Goal: Information Seeking & Learning: Learn about a topic

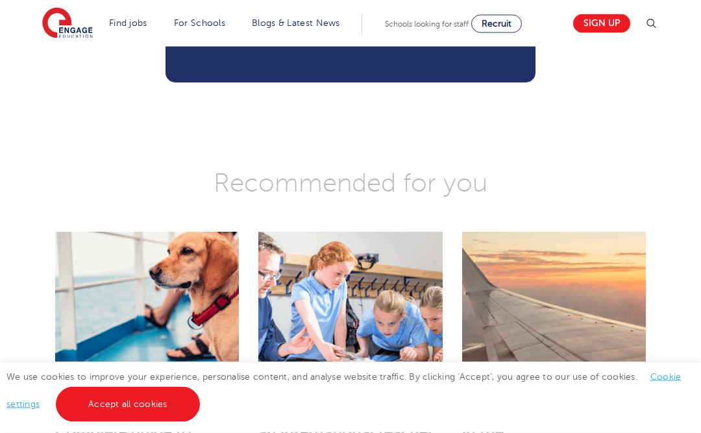
scroll to position [2215, 0]
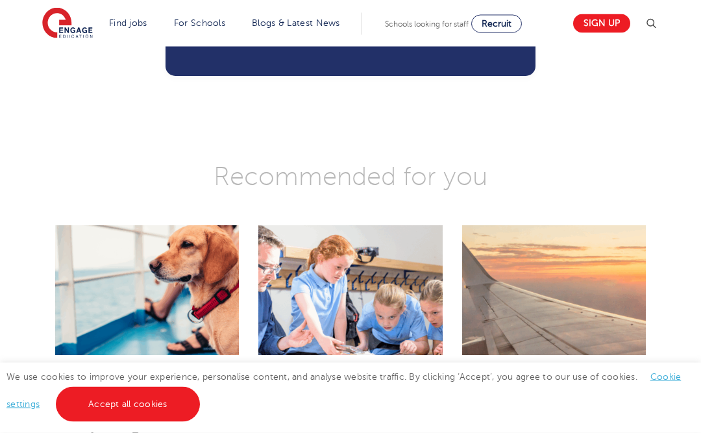
click at [517, 373] on link "The Do’s and Don’ts of finding accommodation in the [GEOGRAPHIC_DATA] for inter…" at bounding box center [550, 437] width 177 height 129
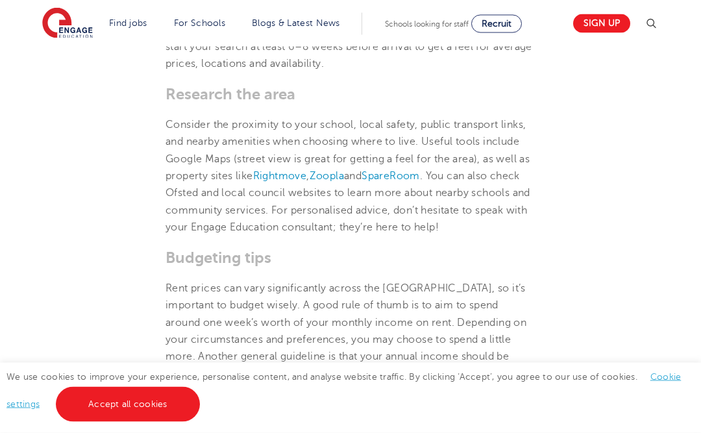
scroll to position [682, 0]
click at [526, 280] on p "Rent prices can vary significantly across the UK, so it’s important to budget w…" at bounding box center [351, 339] width 370 height 119
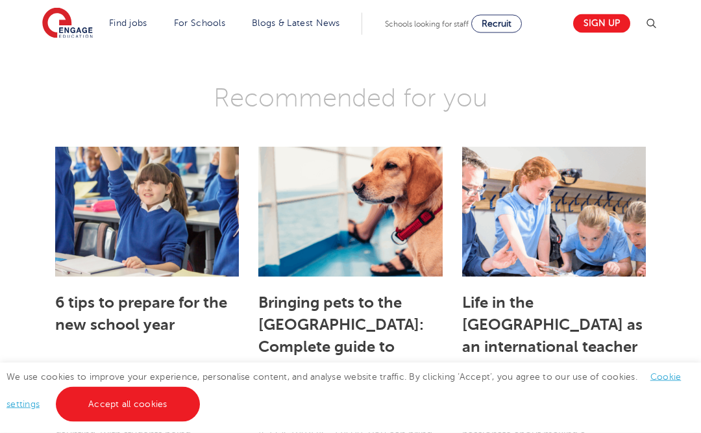
scroll to position [3426, 0]
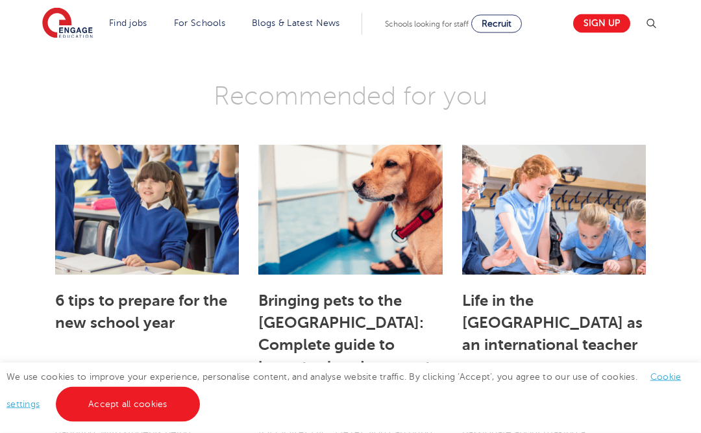
click at [520, 292] on link "Life in the UK as an international teacher" at bounding box center [552, 323] width 180 height 62
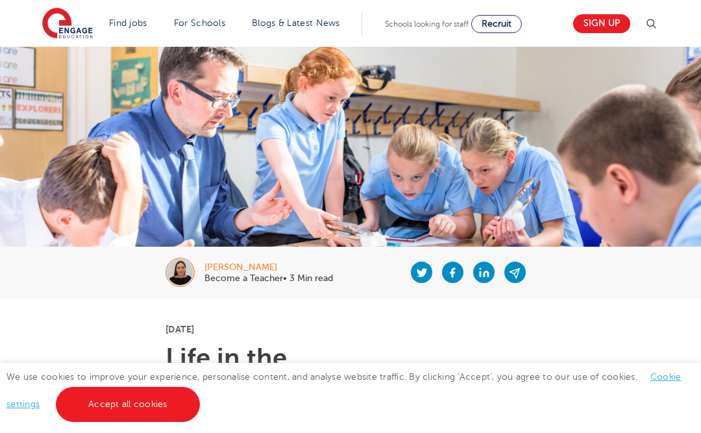
scroll to position [52, 0]
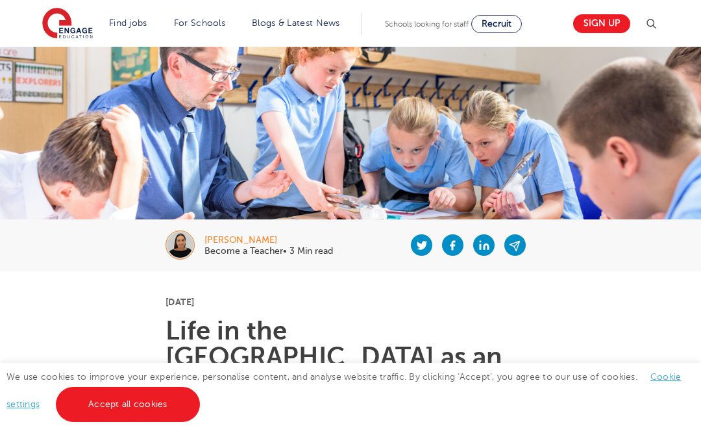
click at [517, 238] on icon at bounding box center [515, 246] width 12 height 16
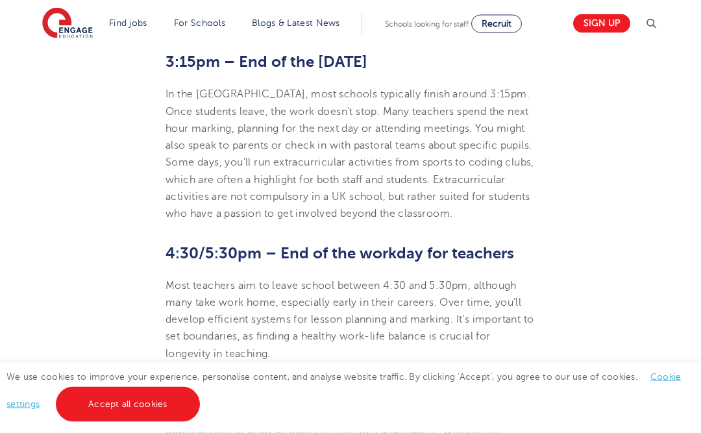
scroll to position [1598, 0]
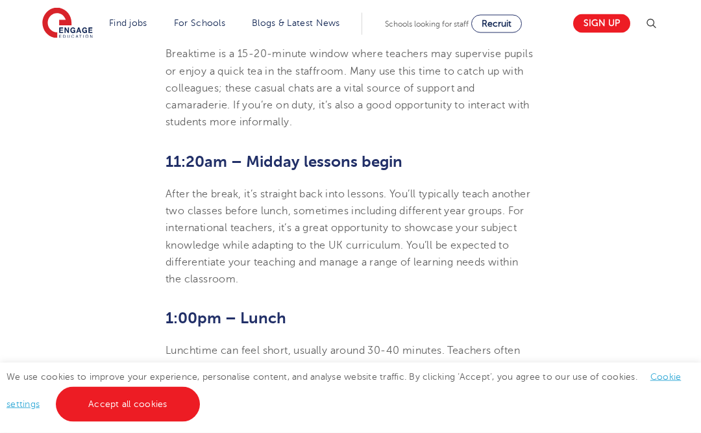
scroll to position [1061, 0]
click at [0, 0] on link "Teaching jobs in [GEOGRAPHIC_DATA]" at bounding box center [0, 0] width 0 height 0
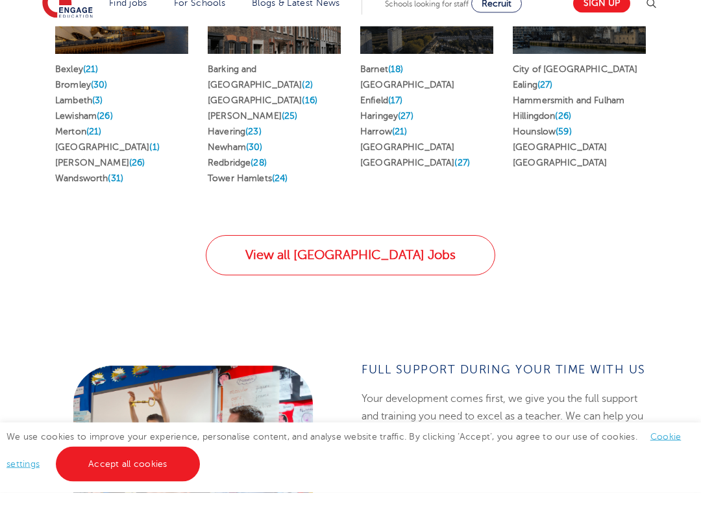
scroll to position [854, 0]
click at [432, 259] on link "View all London Jobs" at bounding box center [350, 275] width 289 height 40
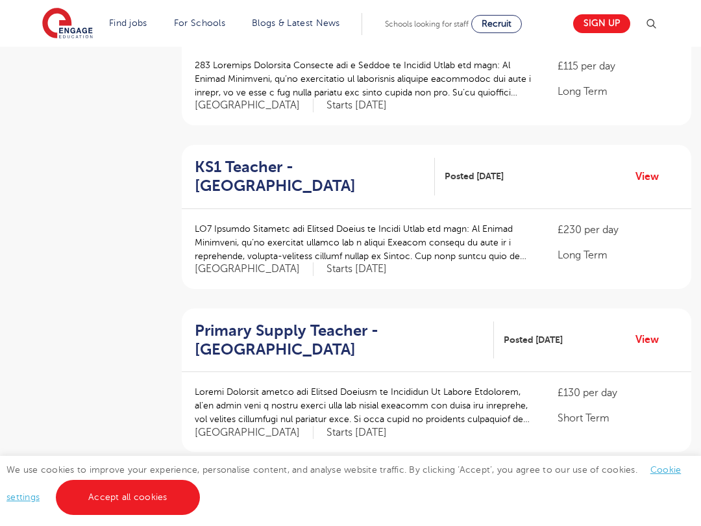
scroll to position [359, 0]
click at [357, 168] on h2 "KS1 Teacher - [GEOGRAPHIC_DATA]" at bounding box center [310, 177] width 230 height 38
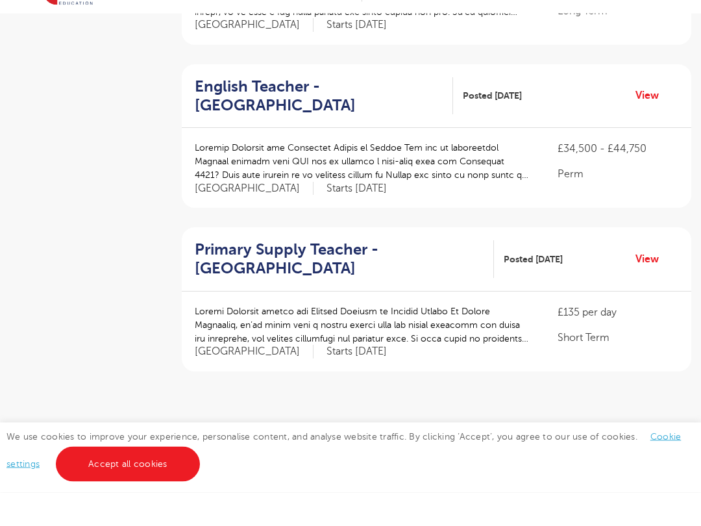
scroll to position [1392, 0]
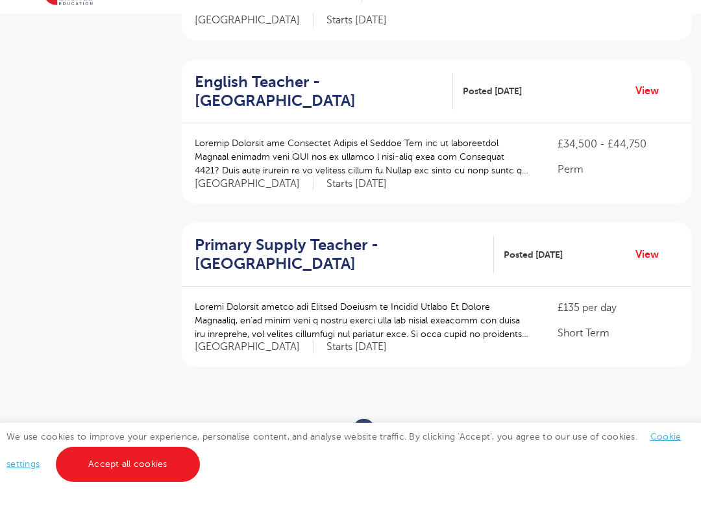
click at [397, 457] on link "2" at bounding box center [394, 463] width 6 height 12
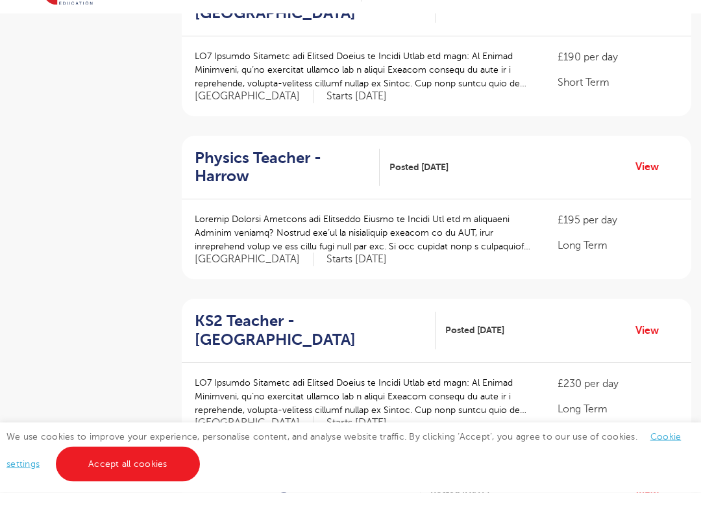
scroll to position [1002, 0]
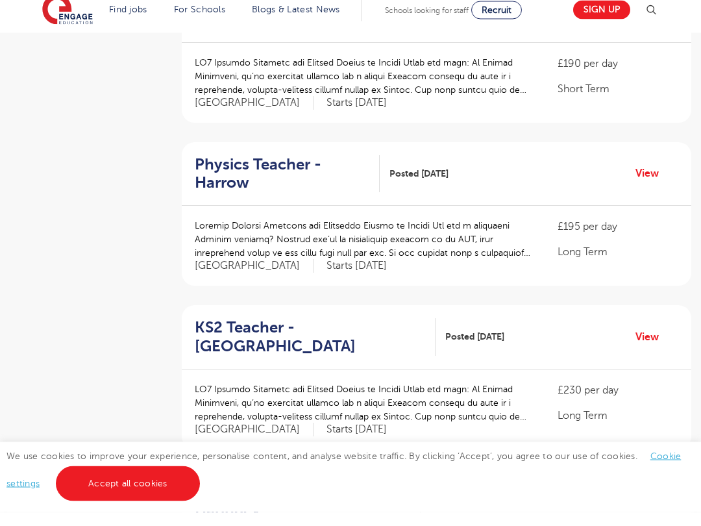
click at [480, 233] on div at bounding box center [363, 260] width 337 height 54
click at [517, 319] on div "KS2 Teacher - Lewisham Posted 23/08/25 View" at bounding box center [437, 351] width 510 height 64
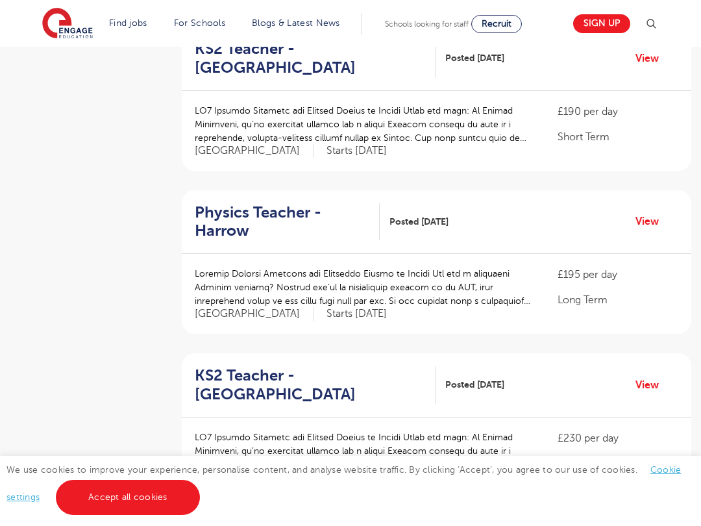
scroll to position [967, 0]
click at [459, 204] on div "Physics Teacher - Harrow Posted 23/08/25" at bounding box center [327, 223] width 264 height 38
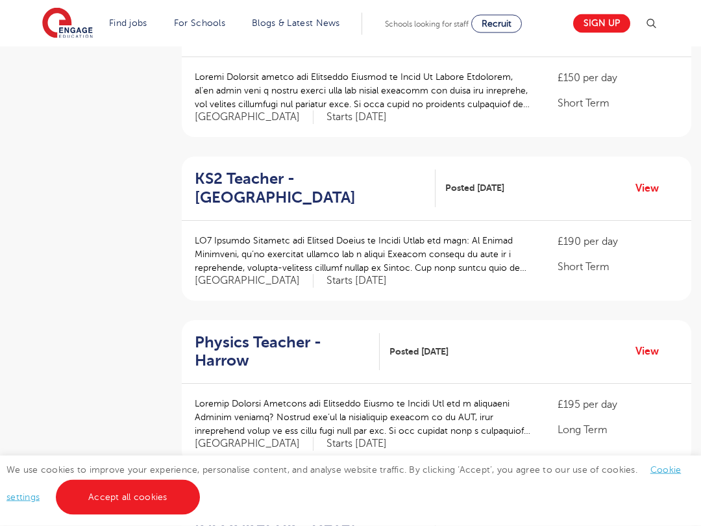
scroll to position [820, 0]
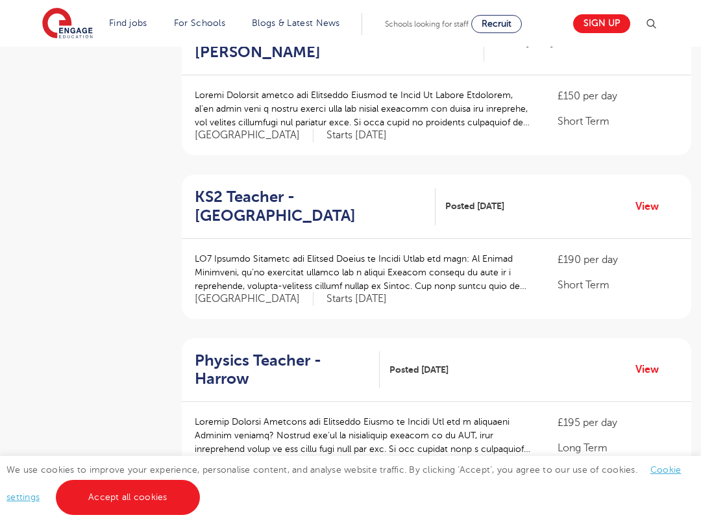
click at [266, 188] on h2 "KS2 Teacher - Hillingdon" at bounding box center [310, 207] width 230 height 38
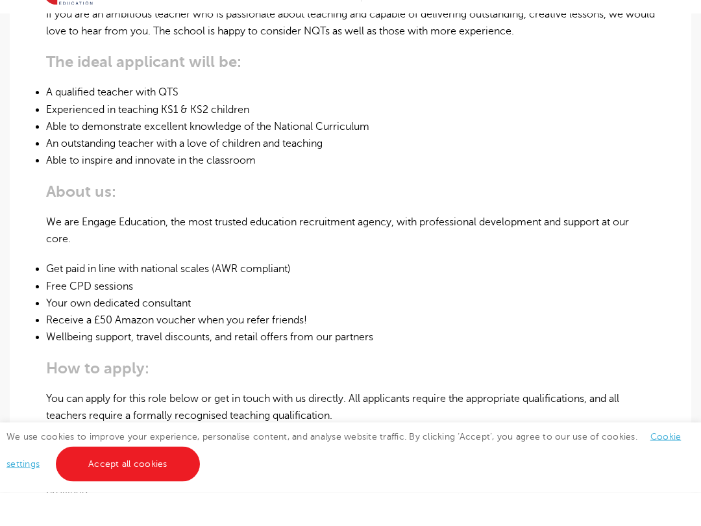
scroll to position [568, 0]
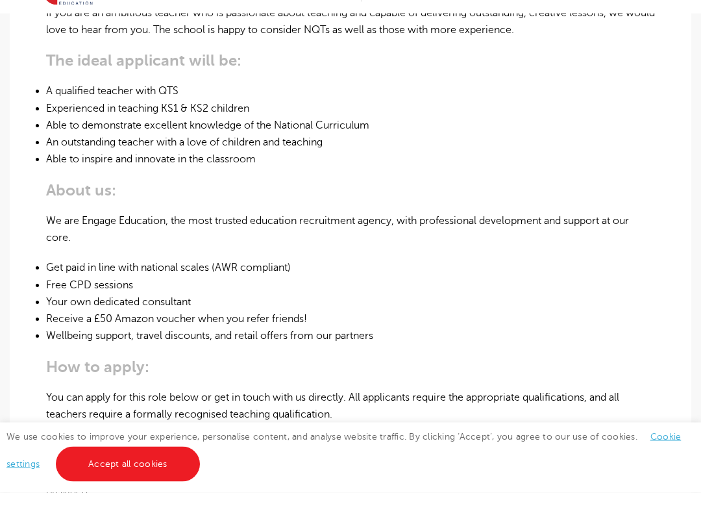
click at [524, 327] on li "Your own dedicated consultant" at bounding box center [350, 335] width 609 height 17
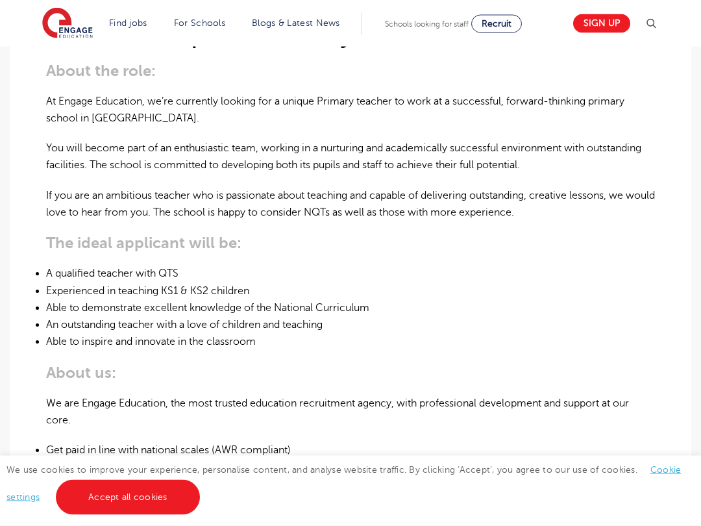
scroll to position [405, 0]
